Goal: Task Accomplishment & Management: Manage account settings

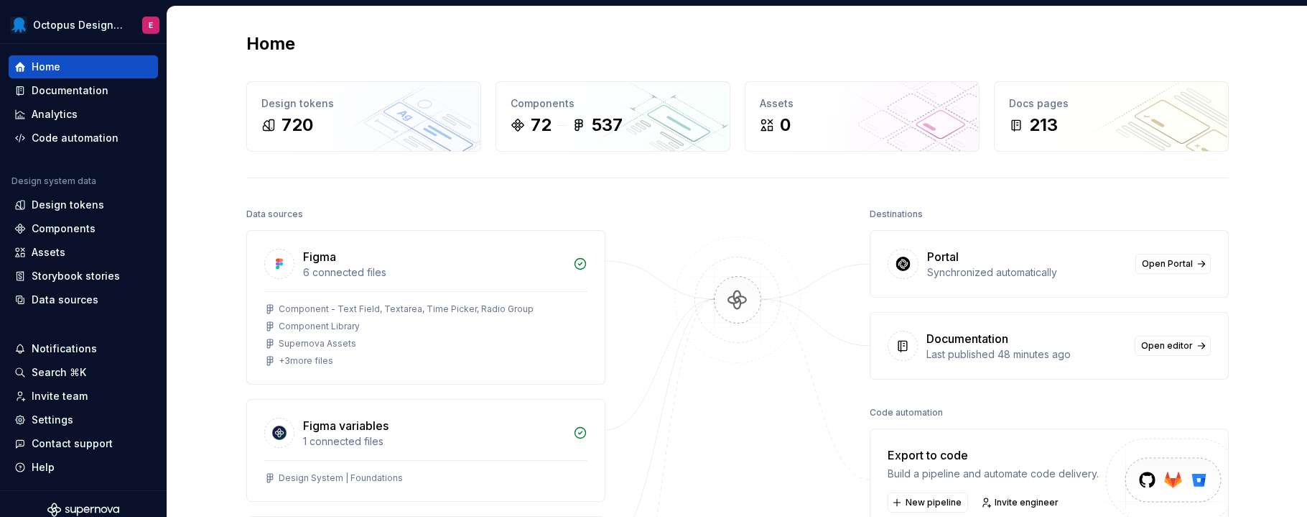
click at [459, 33] on div "Home" at bounding box center [737, 43] width 983 height 23
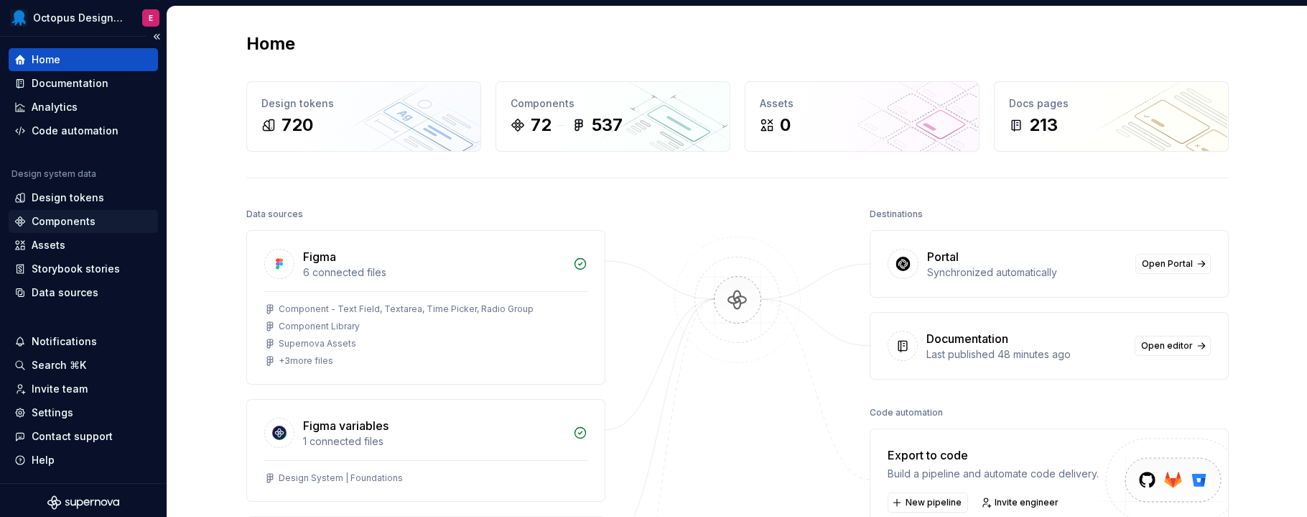
scroll to position [11, 0]
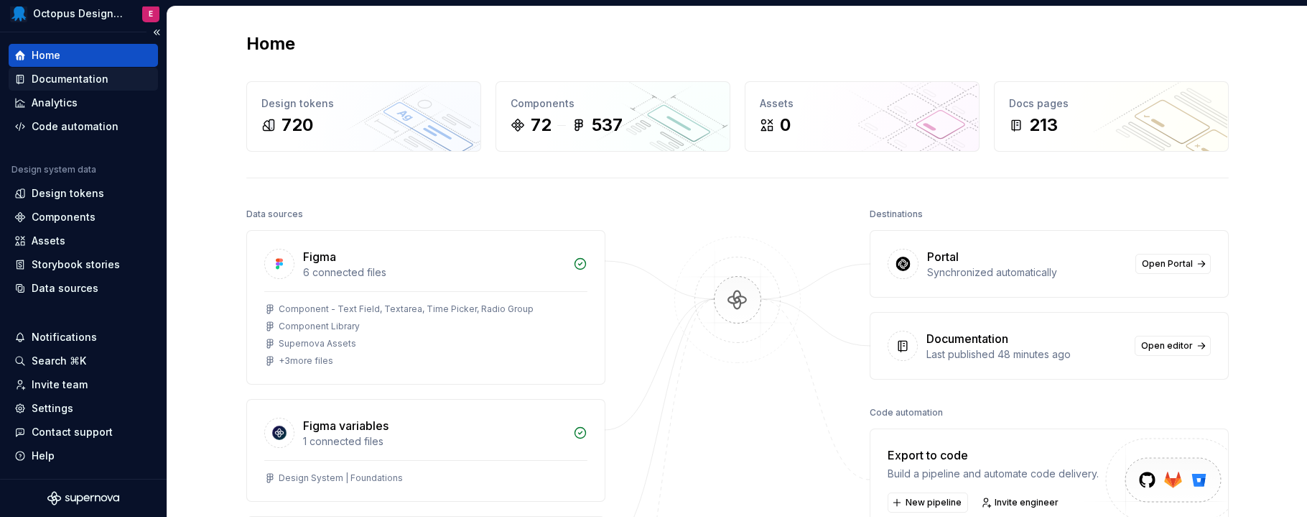
click at [75, 83] on div "Documentation" at bounding box center [70, 79] width 77 height 14
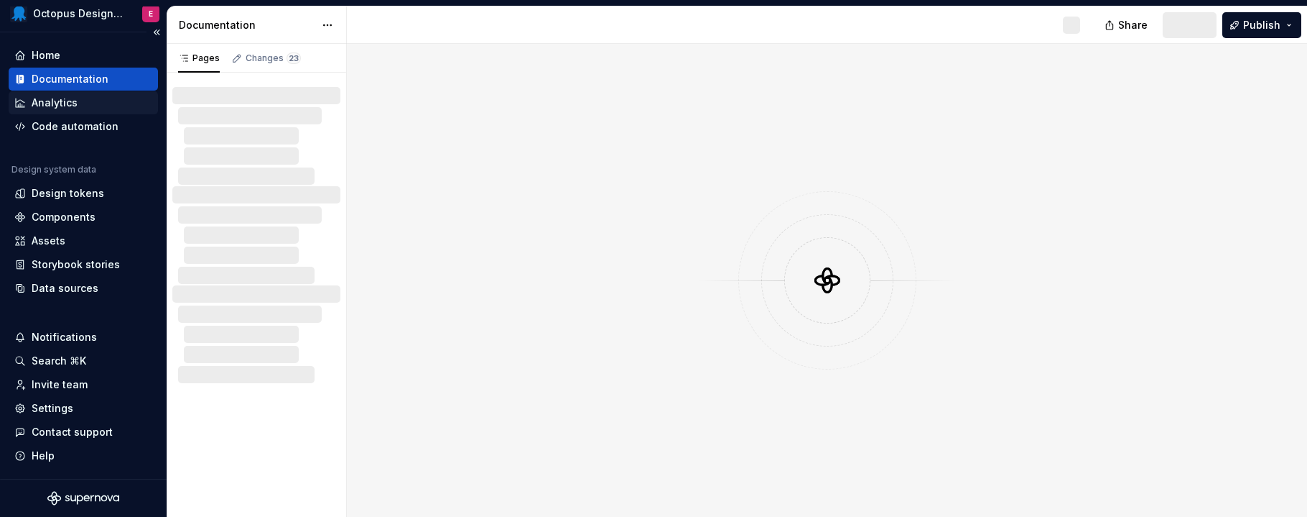
click at [63, 101] on div "Analytics" at bounding box center [55, 103] width 46 height 14
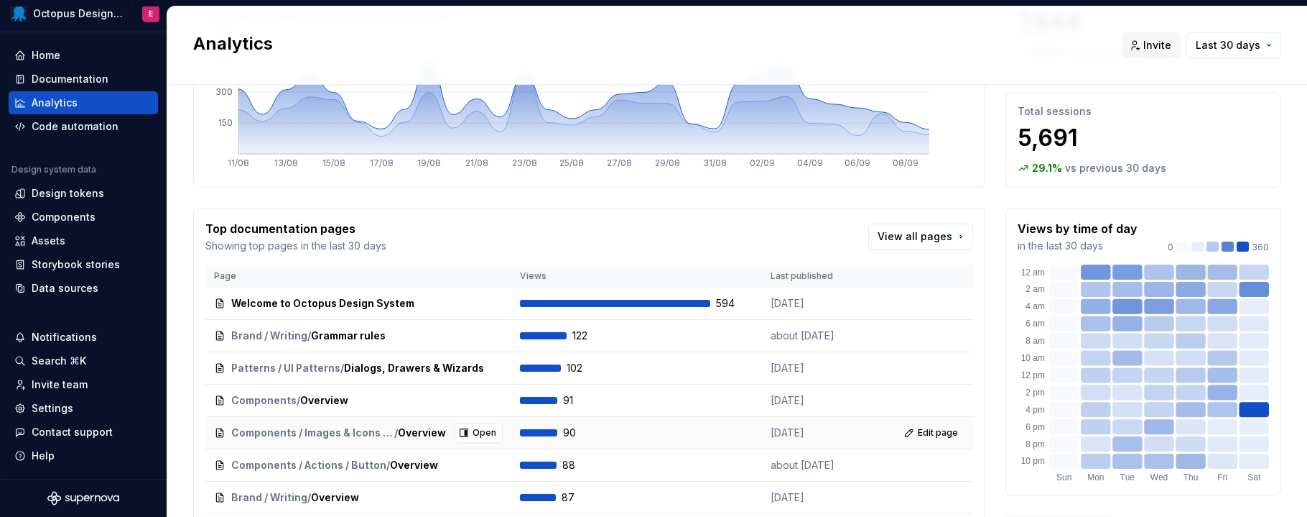
scroll to position [295, 0]
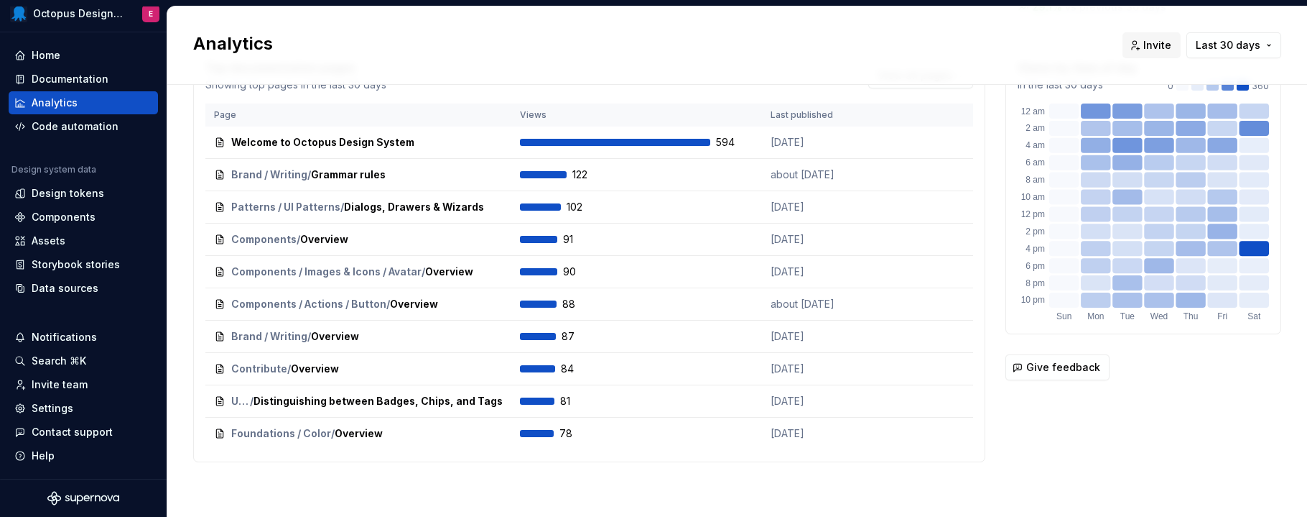
click at [537, 68] on div "Analytics Invite Last 30 days" at bounding box center [737, 45] width 1140 height 78
click at [506, 57] on div "Analytics" at bounding box center [649, 45] width 912 height 26
click at [504, 60] on div "Analytics Invite Last 30 days" at bounding box center [737, 45] width 1140 height 78
click at [71, 263] on div "Storybook stories" at bounding box center [76, 264] width 88 height 14
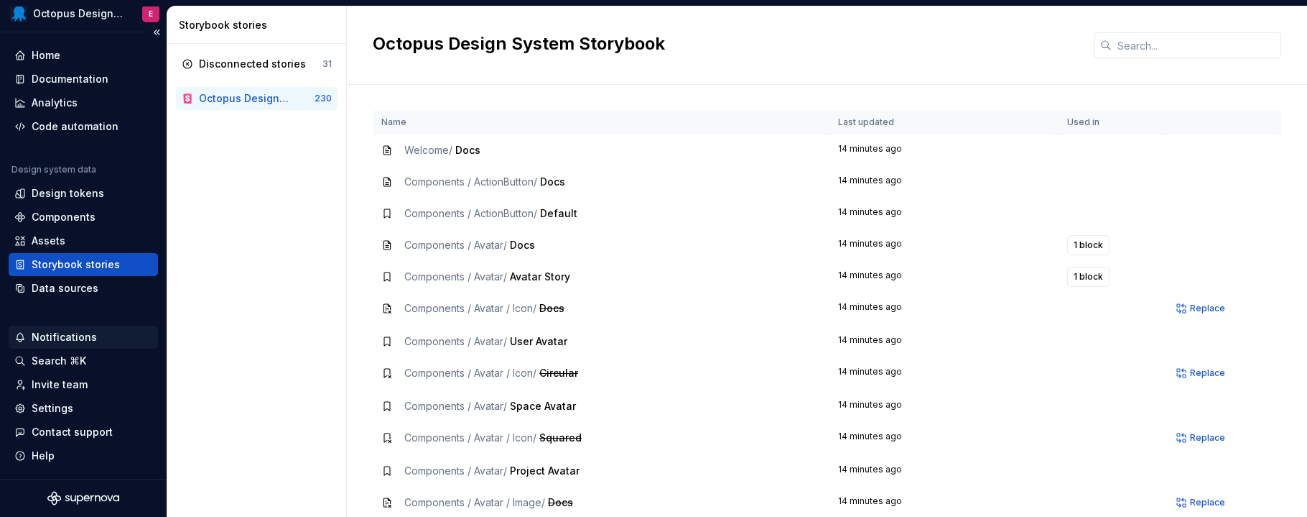
click at [79, 339] on div "Notifications" at bounding box center [64, 337] width 65 height 14
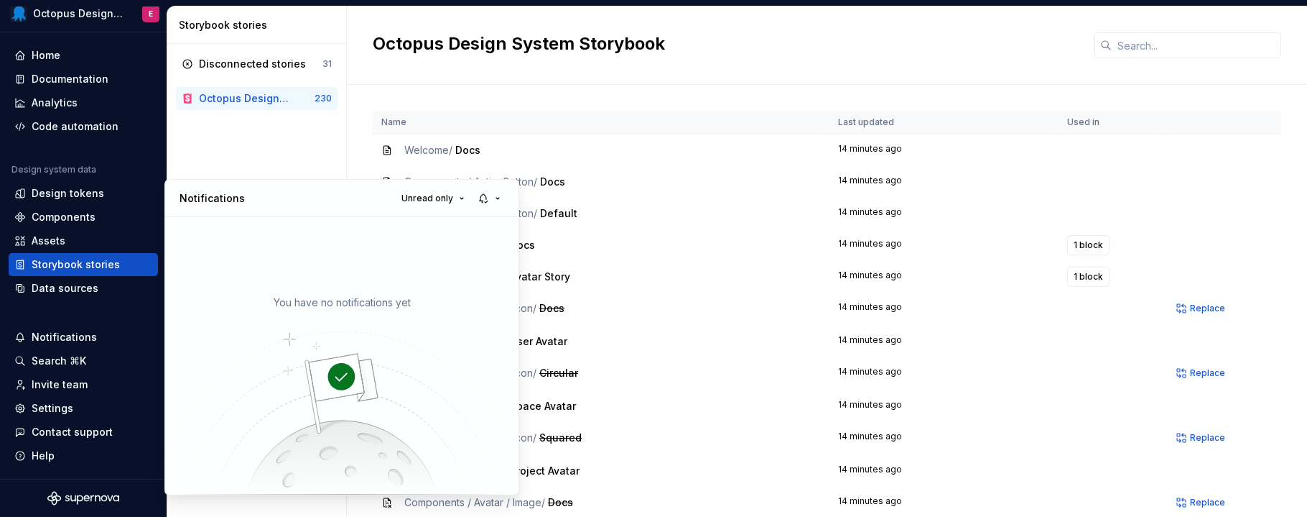
click at [64, 235] on html "Octopus Design System E Home Documentation Analytics Code automation Design sys…" at bounding box center [653, 258] width 1307 height 517
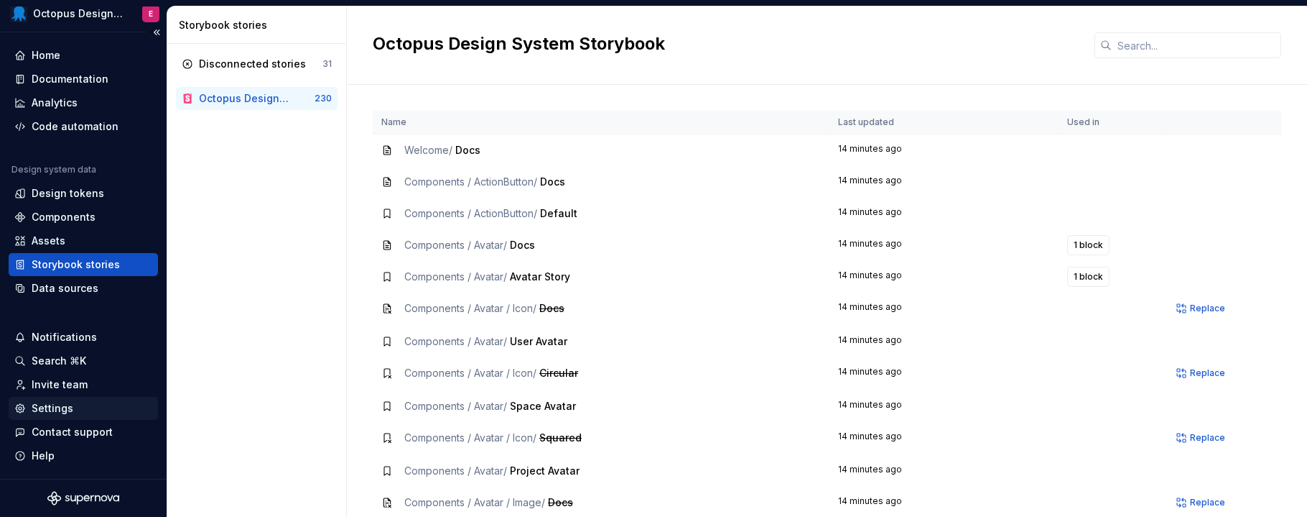
click at [50, 409] on div "Settings" at bounding box center [53, 408] width 42 height 14
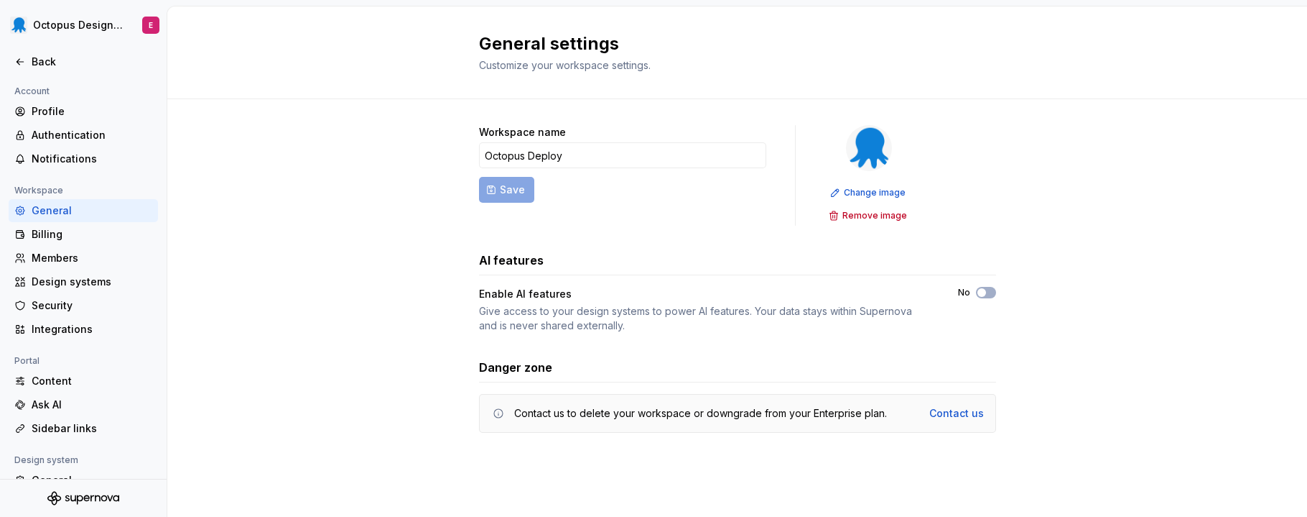
scroll to position [116, 0]
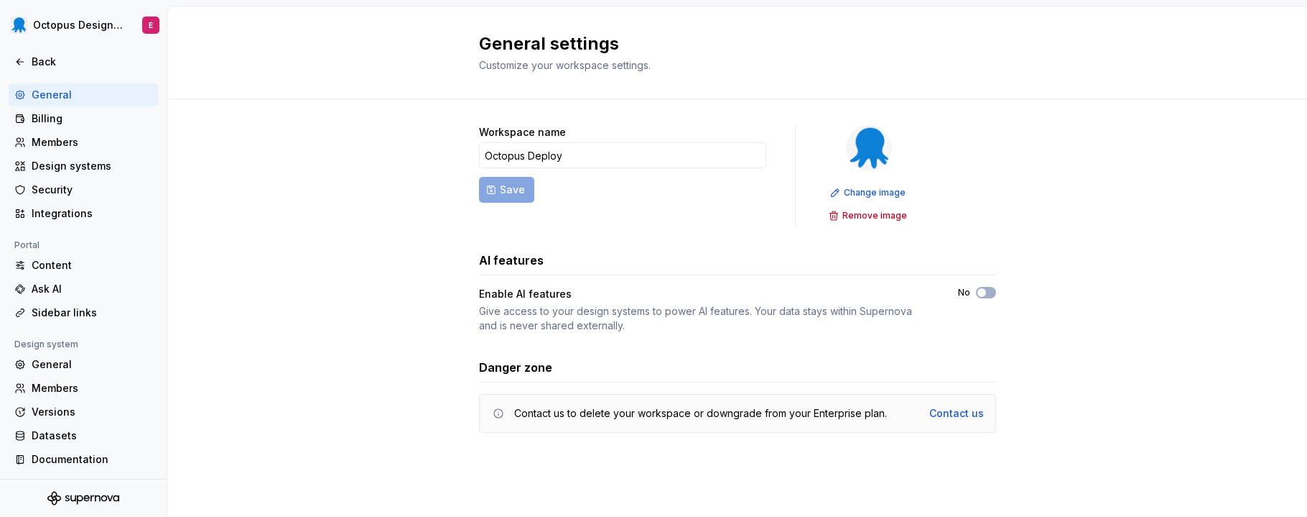
click at [226, 379] on div "Workspace name Octopus Deploy Save Change image Remove image AI features Enable…" at bounding box center [737, 293] width 1140 height 388
click at [73, 361] on div "General" at bounding box center [92, 364] width 121 height 14
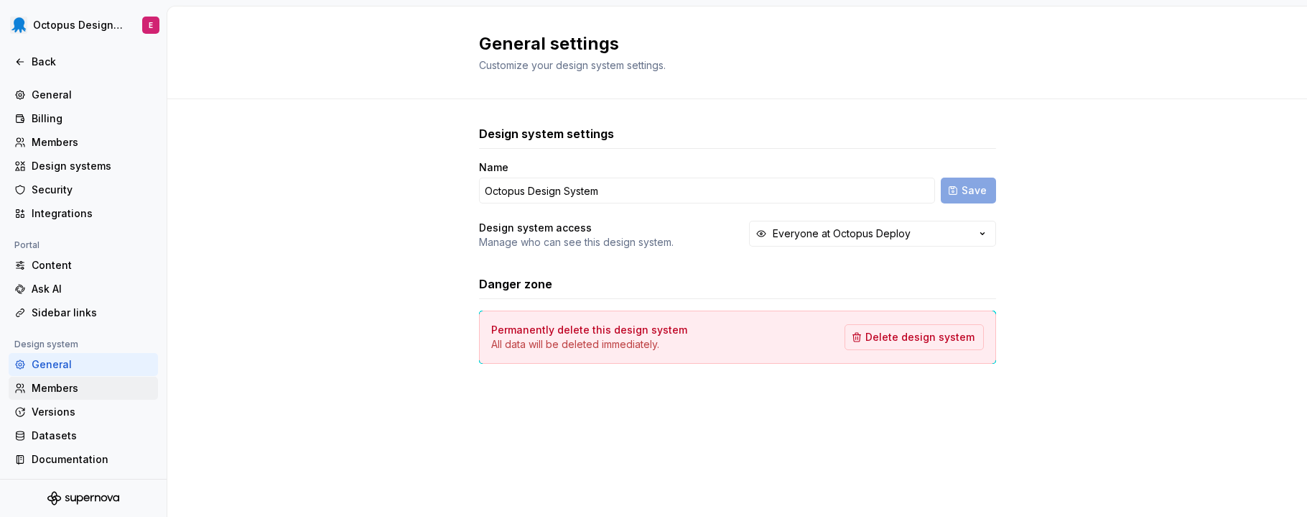
click at [70, 384] on div "Members" at bounding box center [92, 388] width 121 height 14
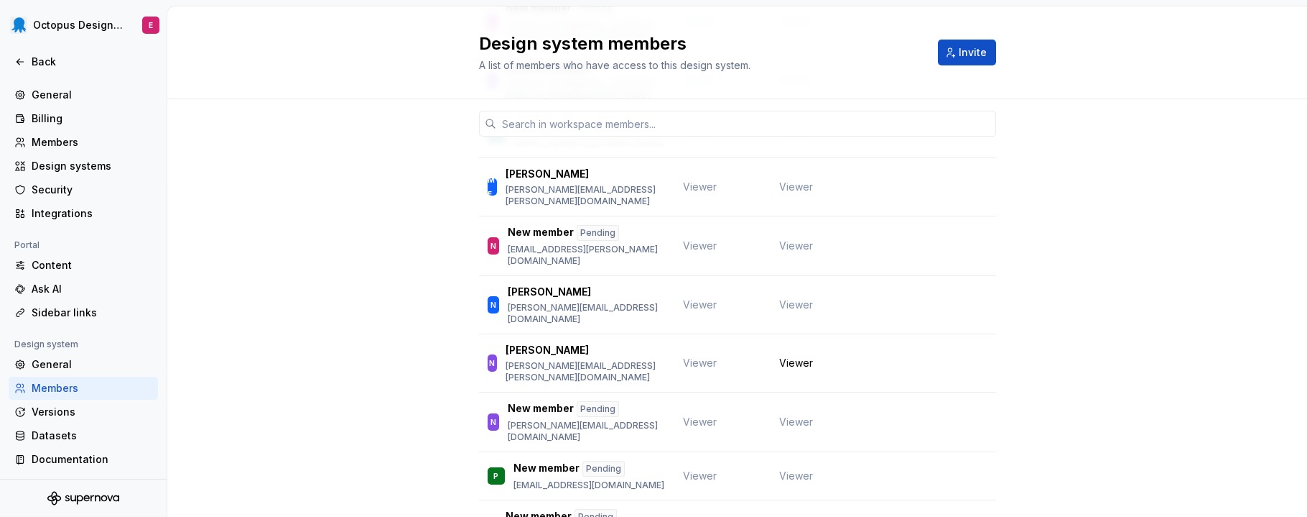
scroll to position [1105, 0]
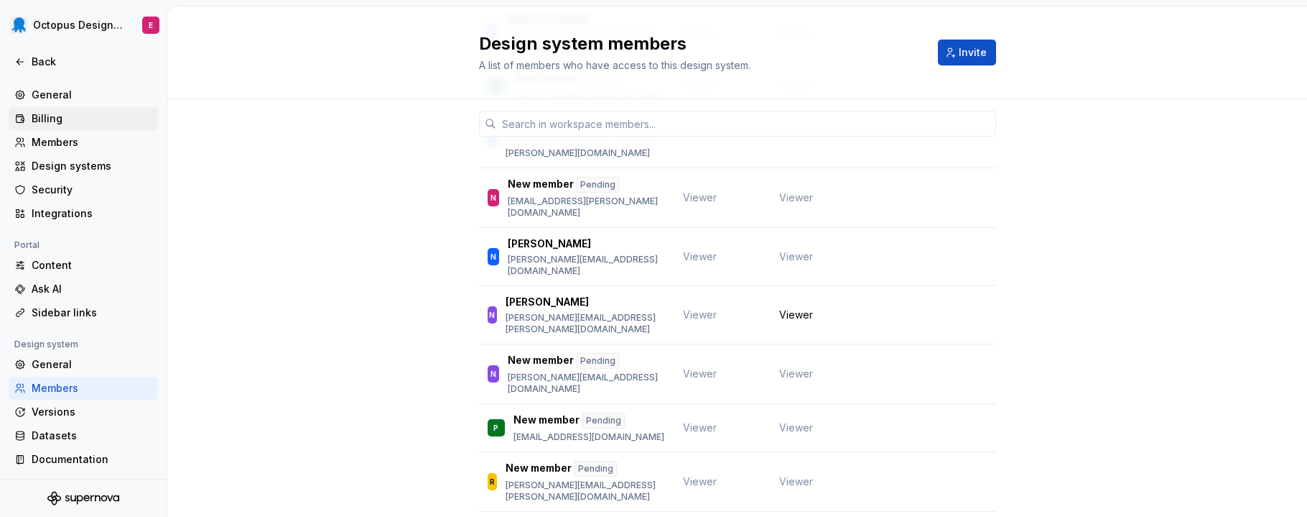
click at [60, 108] on div "Billing" at bounding box center [83, 118] width 149 height 23
